Goal: Ask a question: Seek information or help from site administrators or community

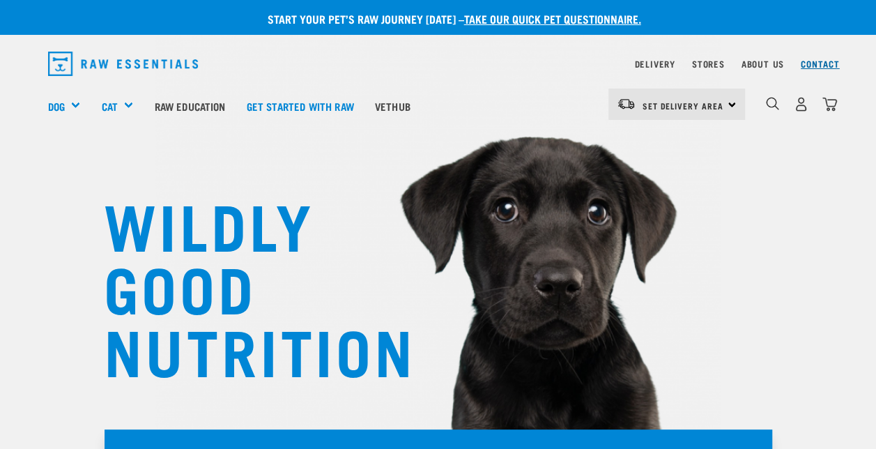
click at [815, 61] on link "Contact" at bounding box center [819, 63] width 39 height 5
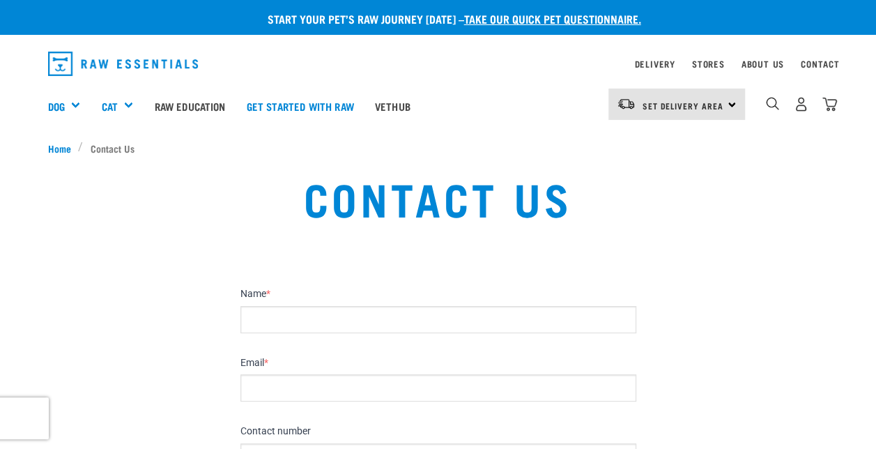
click at [283, 320] on input "Name *" at bounding box center [438, 319] width 396 height 27
type input "[PERSON_NAME]"
type input "[EMAIL_ADDRESS][DOMAIN_NAME]"
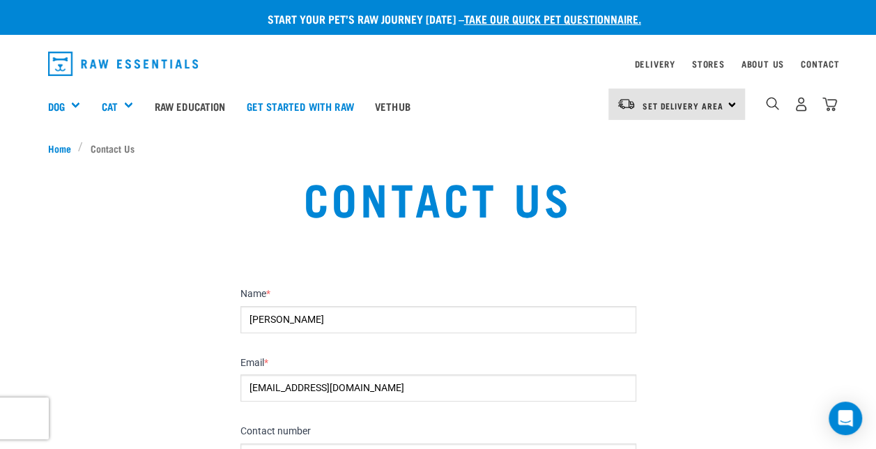
type input "021540148"
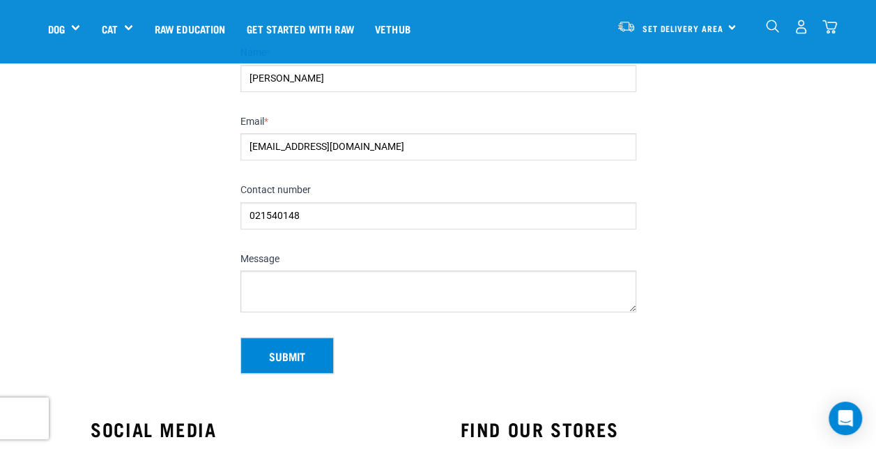
scroll to position [148, 0]
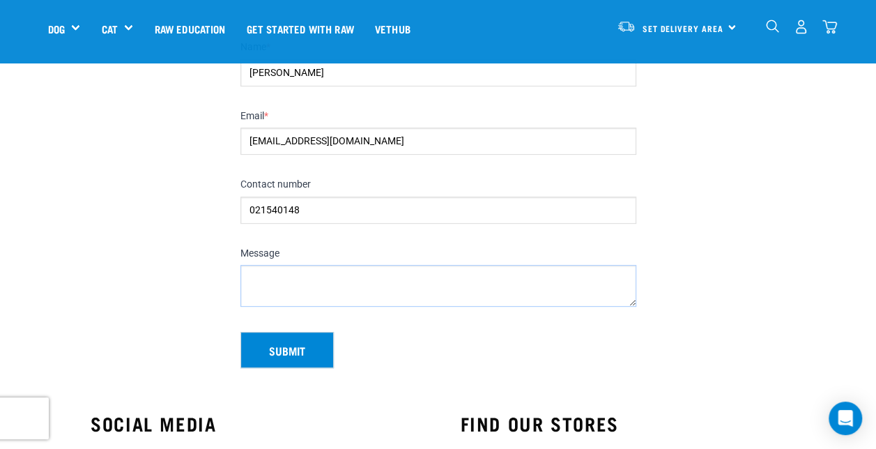
click at [256, 270] on textarea "Message" at bounding box center [438, 286] width 396 height 42
type textarea "Can you please advise: 1. Salmon steaks: are they farmed or wild? 2. Mackerel: …"
click at [286, 343] on button "Submit" at bounding box center [286, 350] width 93 height 36
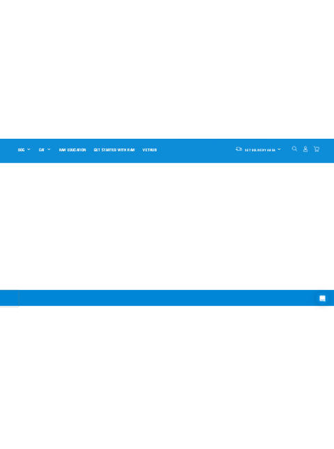
scroll to position [754, 0]
